Goal: Information Seeking & Learning: Compare options

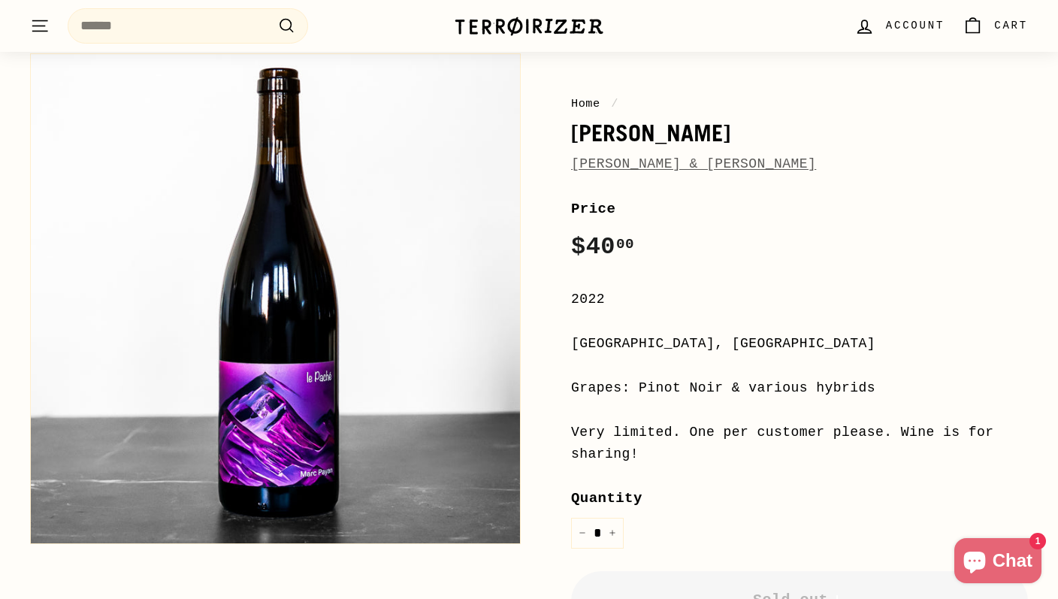
scroll to position [146, 0]
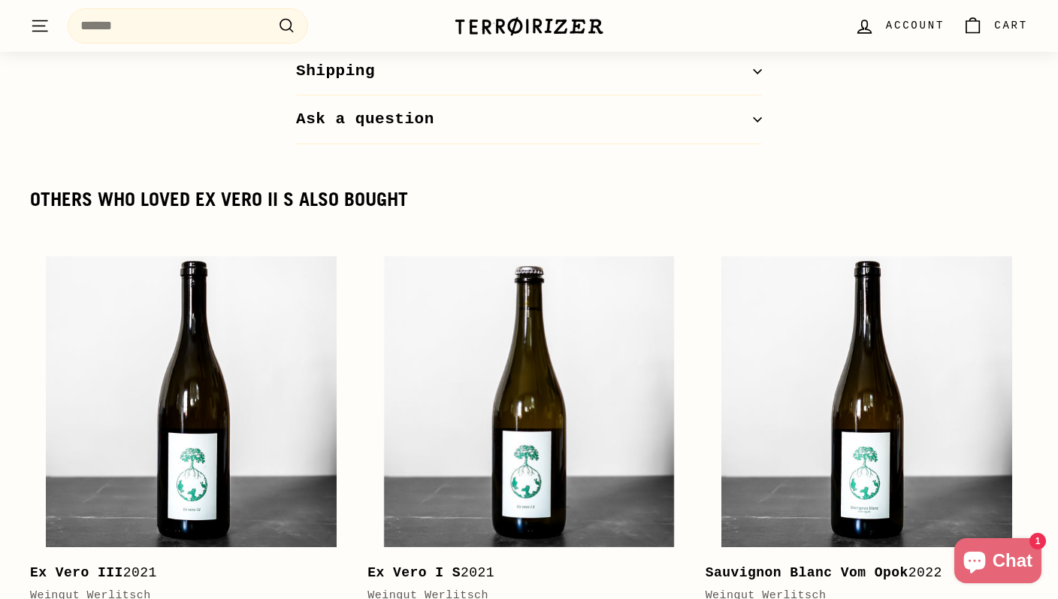
scroll to position [1553, 0]
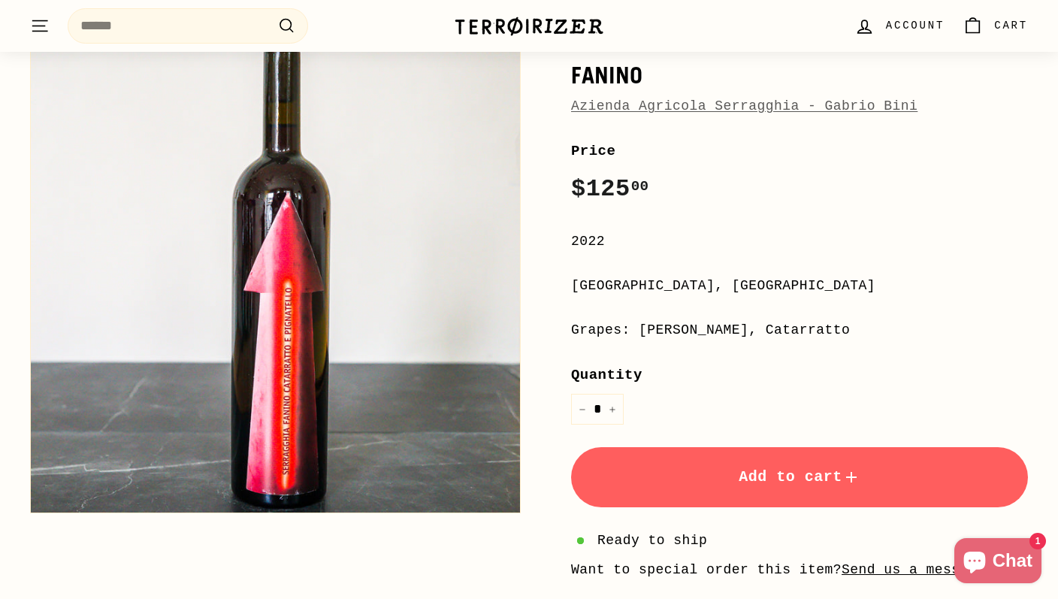
scroll to position [169, 0]
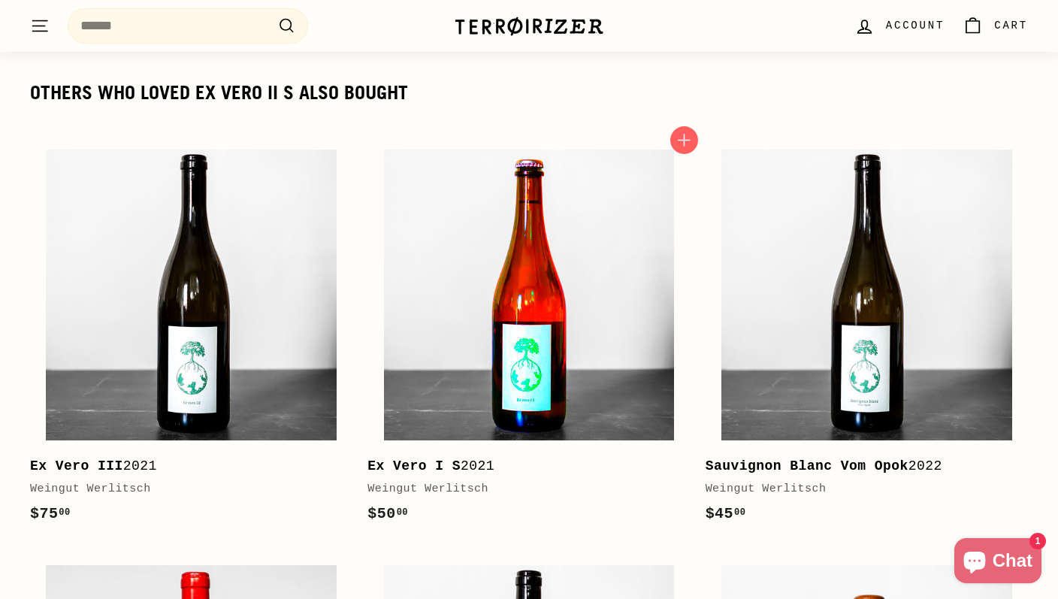
scroll to position [1784, 0]
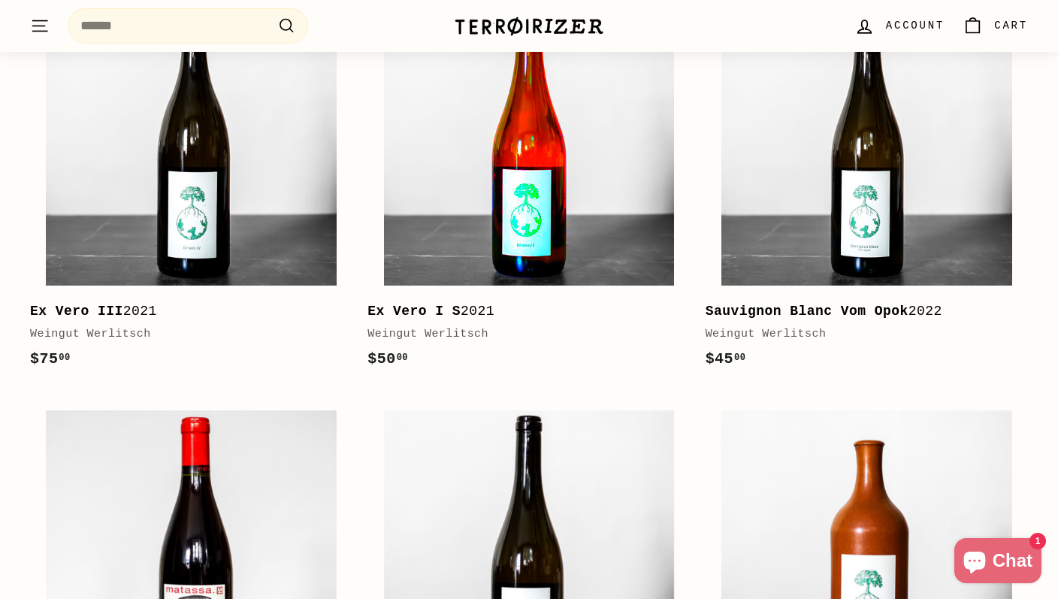
click at [495, 235] on img at bounding box center [529, 140] width 290 height 290
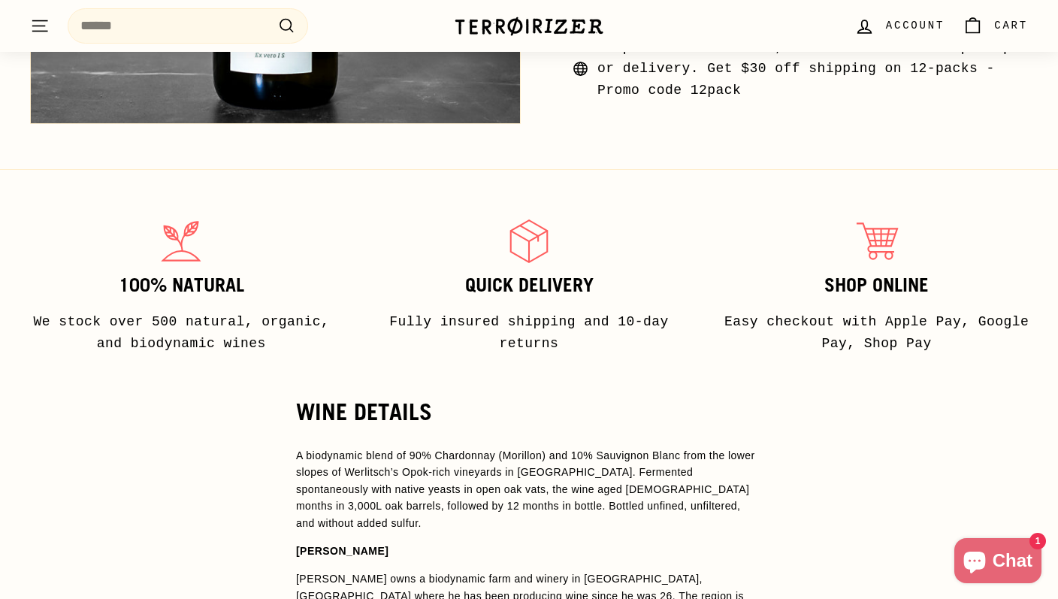
scroll to position [816, 0]
